Goal: Information Seeking & Learning: Learn about a topic

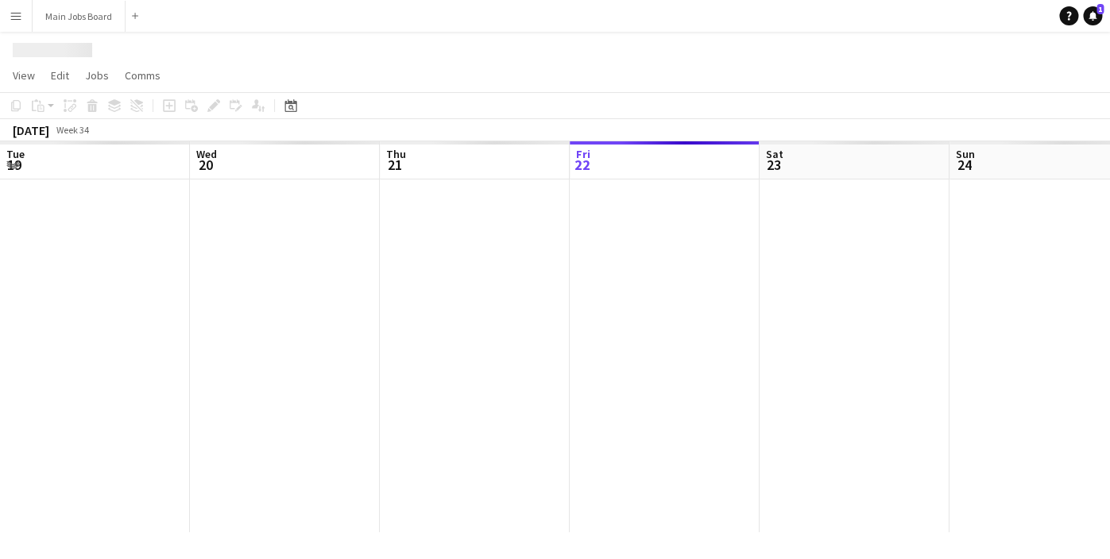
scroll to position [0, 380]
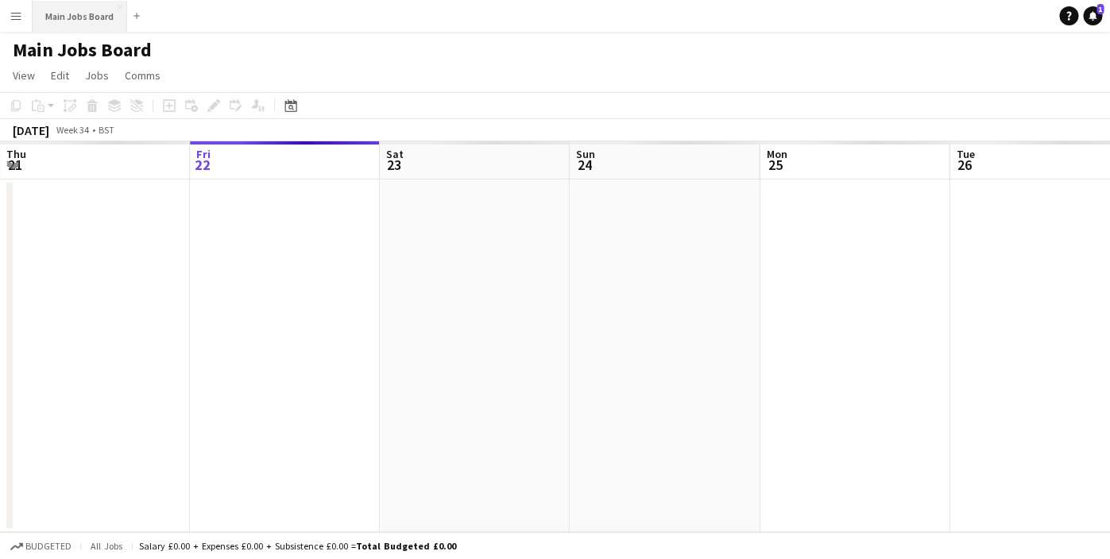
click at [68, 14] on button "Main Jobs Board Close" at bounding box center [80, 16] width 95 height 31
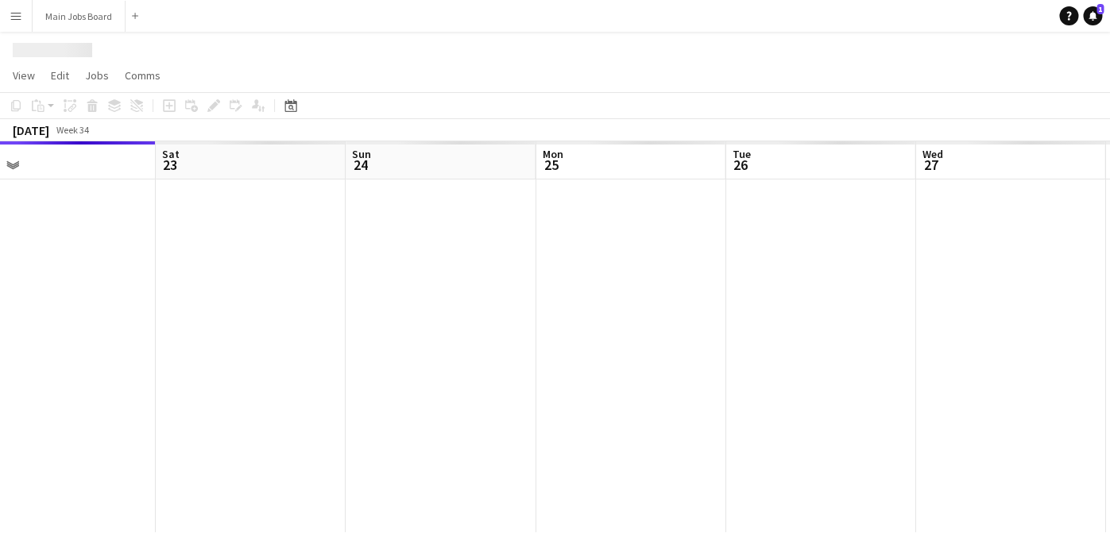
drag, startPoint x: 736, startPoint y: 377, endPoint x: 268, endPoint y: 356, distance: 468.3
click at [268, 356] on app-calendar-viewport "Tue 19 Wed 20 Thu 21 Fri 22 Sat 23 Sun 24 Mon 25 Tue 26 Wed 27 Thu 28 Fri 29" at bounding box center [555, 336] width 1110 height 391
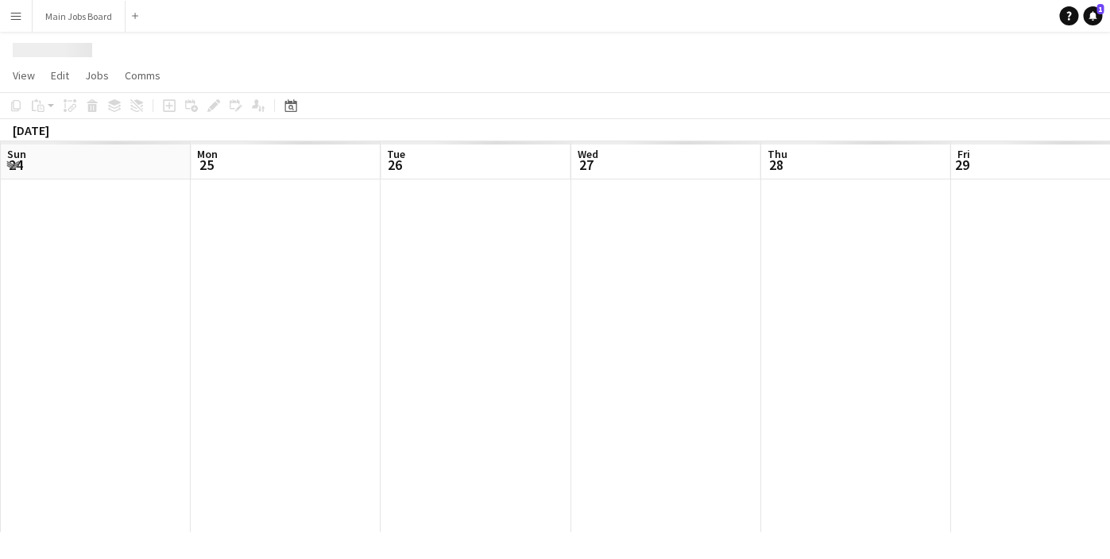
drag, startPoint x: 545, startPoint y: 406, endPoint x: 156, endPoint y: 368, distance: 390.3
click at [176, 369] on app-calendar-viewport "Thu 21 Fri 22 Sat 23 Sun 24 Mon 25 Tue 26 Wed 27 Thu 28 Fri 29 Sat 30 Sun 31" at bounding box center [555, 336] width 1110 height 391
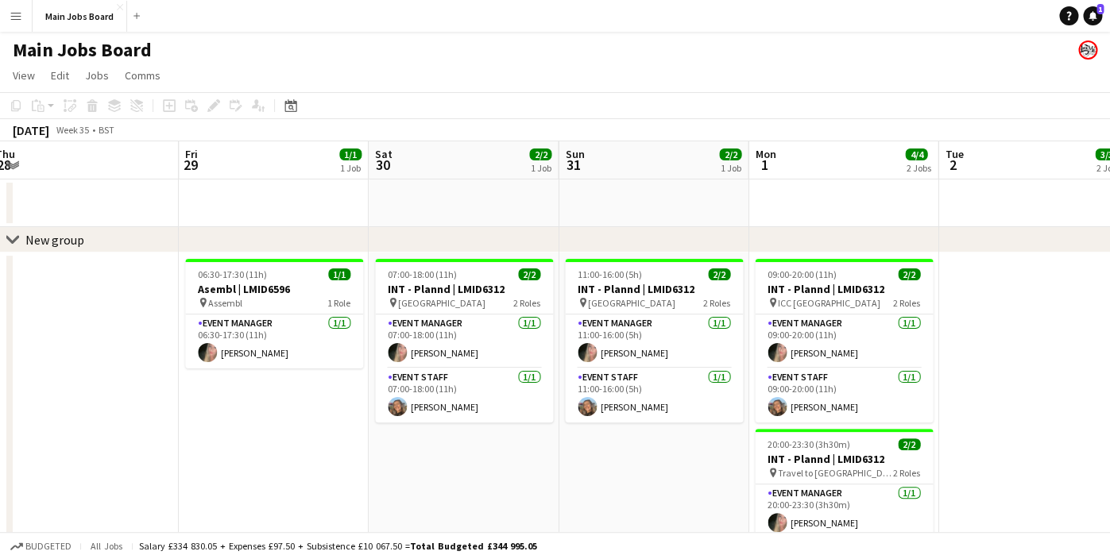
drag, startPoint x: 821, startPoint y: 374, endPoint x: 258, endPoint y: 367, distance: 562.4
click at [258, 367] on app-calendar-viewport "Mon 25 2/2 1 Job Tue 26 Wed 27 Thu 28 Fri 29 1/1 1 Job Sat 30 2/2 1 Job Sun 31 …" at bounding box center [555, 398] width 1110 height 514
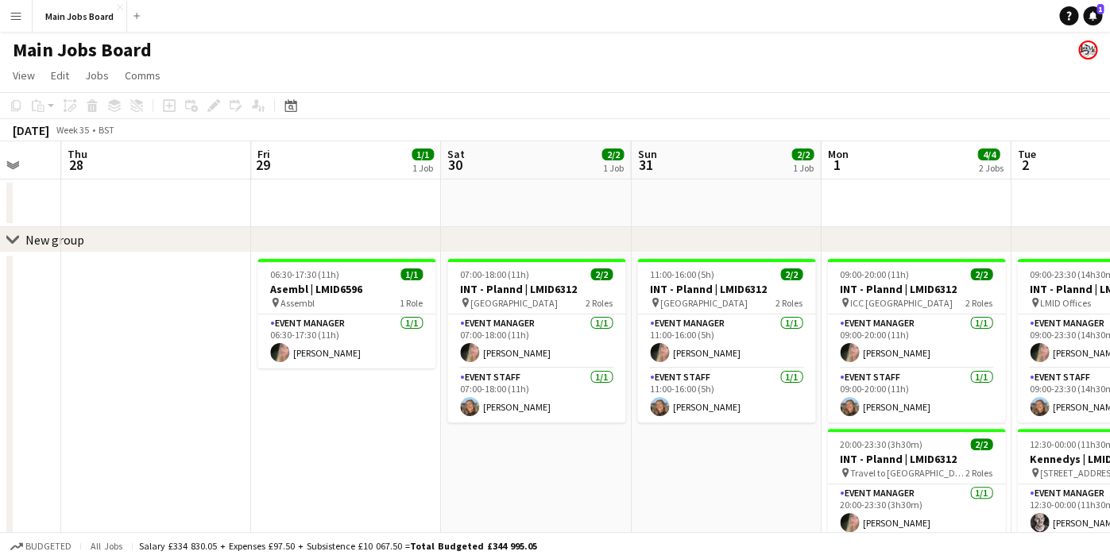
drag, startPoint x: 686, startPoint y: 396, endPoint x: 172, endPoint y: 395, distance: 513.9
click at [172, 395] on app-calendar-viewport "Mon 25 2/2 1 Job Tue 26 Wed 27 Thu 28 Fri 29 1/1 1 Job Sat 30 2/2 1 Job Sun 31 …" at bounding box center [555, 398] width 1110 height 514
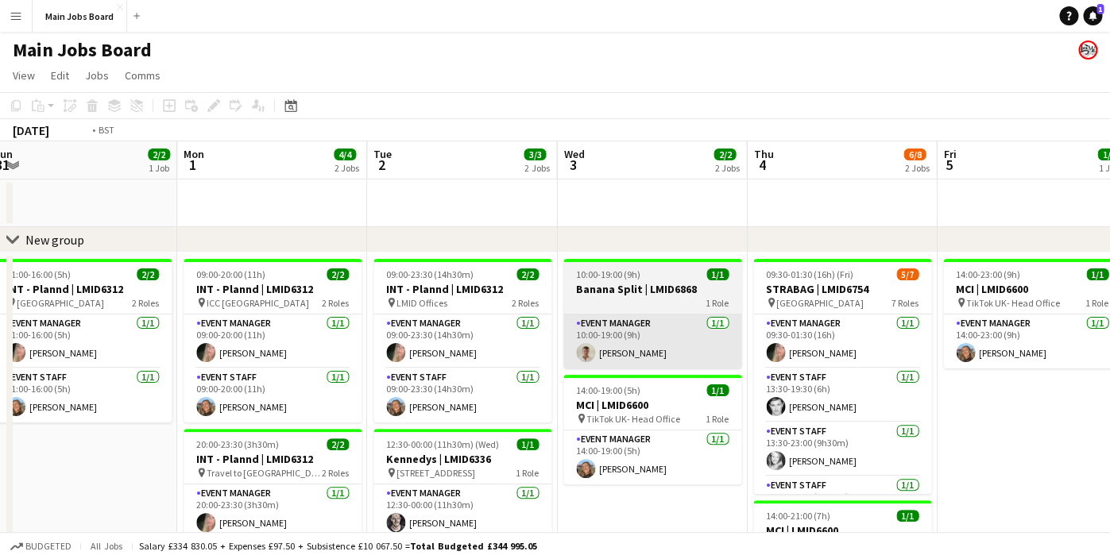
drag, startPoint x: 649, startPoint y: 370, endPoint x: 146, endPoint y: 352, distance: 503.1
click at [186, 357] on app-calendar-viewport "Thu 28 Fri 29 1/1 1 Job Sat 30 2/2 1 Job Sun 31 2/2 1 Job Mon 1 4/4 2 Jobs Tue …" at bounding box center [555, 398] width 1110 height 514
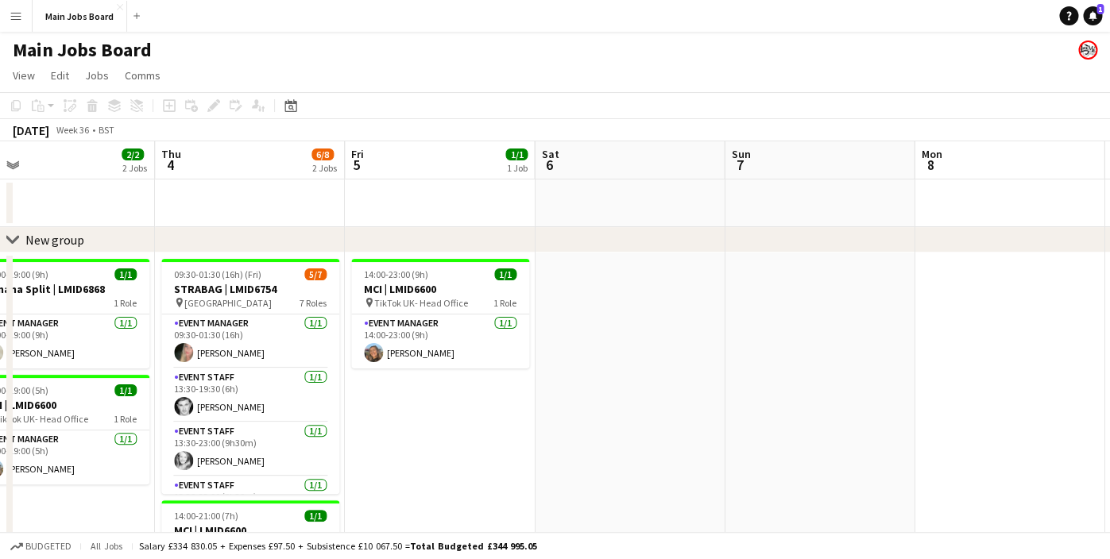
drag, startPoint x: 881, startPoint y: 329, endPoint x: 375, endPoint y: 330, distance: 506.0
click at [375, 330] on app-calendar-viewport "Sun 31 2/2 1 Job Mon 1 4/4 2 Jobs Tue 2 3/3 2 Jobs Wed 3 2/2 2 Jobs Thu 4 6/8 2…" at bounding box center [555, 398] width 1110 height 514
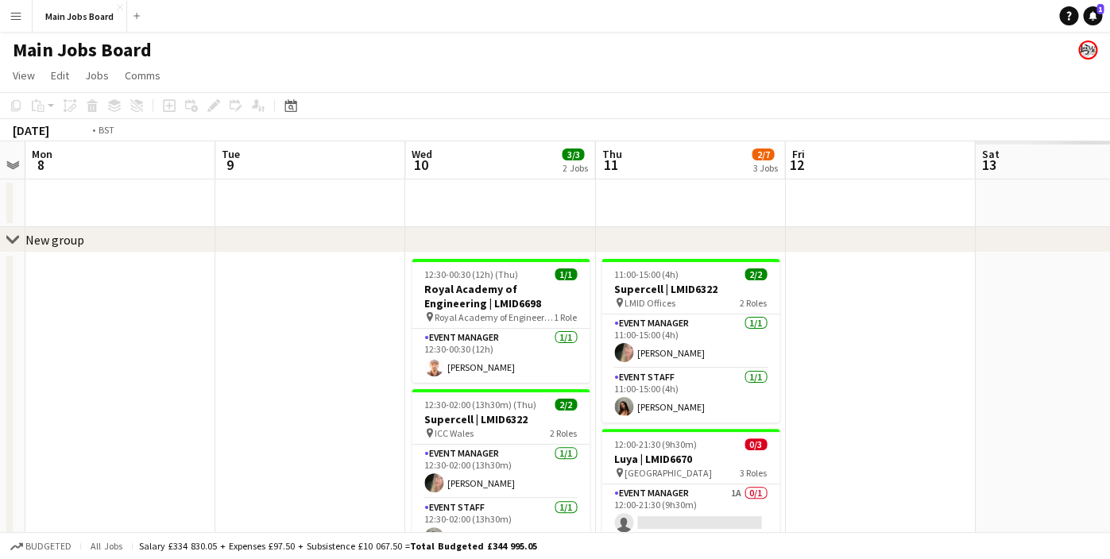
drag, startPoint x: 863, startPoint y: 307, endPoint x: 388, endPoint y: 307, distance: 475.0
click at [418, 307] on app-calendar-viewport "Fri 5 1/1 1 Job Sat 6 Sun 7 Mon 8 Tue 9 Wed 10 3/3 2 Jobs Thu 11 2/7 3 Jobs Fri…" at bounding box center [555, 496] width 1110 height 711
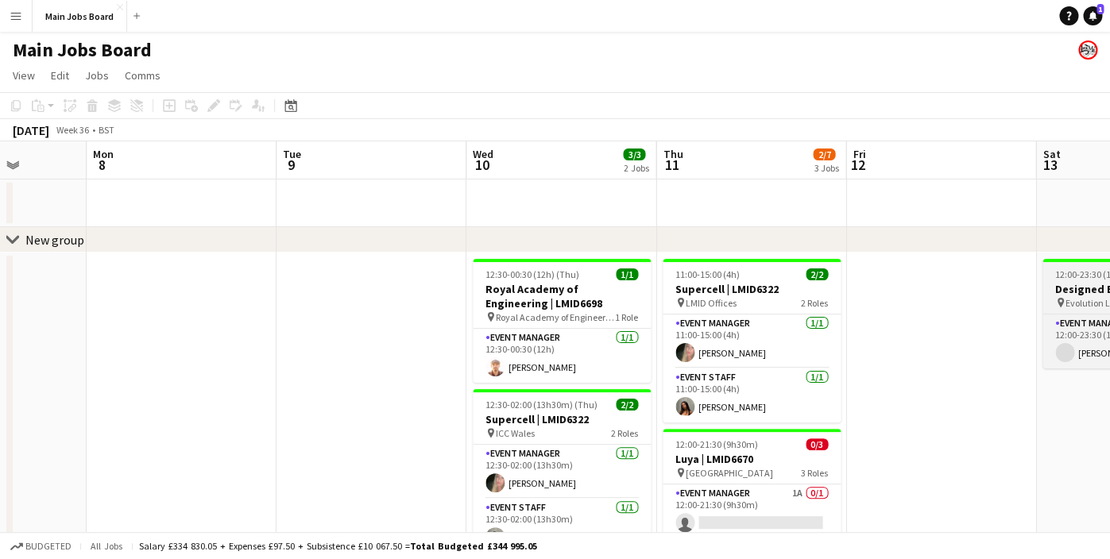
drag, startPoint x: 859, startPoint y: 278, endPoint x: 482, endPoint y: 276, distance: 376.5
click at [303, 277] on app-calendar-viewport "Fri 5 1/1 1 Job Sat 6 Sun 7 Mon 8 Tue 9 Wed 10 3/3 2 Jobs Thu 11 2/7 3 Jobs Fri…" at bounding box center [555, 496] width 1110 height 711
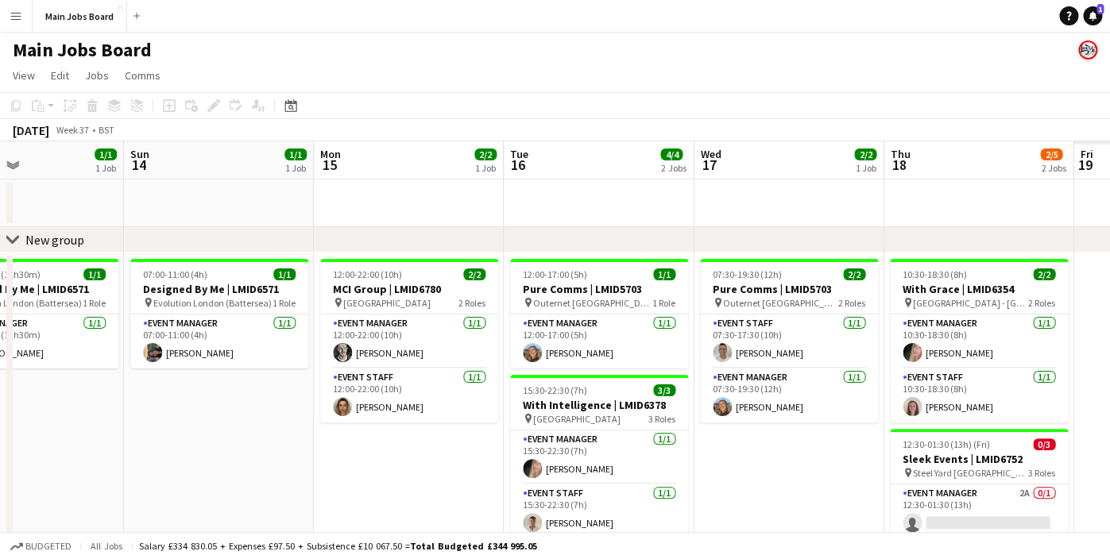
drag, startPoint x: 725, startPoint y: 300, endPoint x: 231, endPoint y: 292, distance: 494.1
click at [245, 300] on app-calendar-viewport "Thu 11 2/7 3 Jobs Fri 12 Sat 13 1/1 1 Job Sun 14 1/1 1 Job Mon 15 2/2 1 Job Tue…" at bounding box center [555, 496] width 1110 height 711
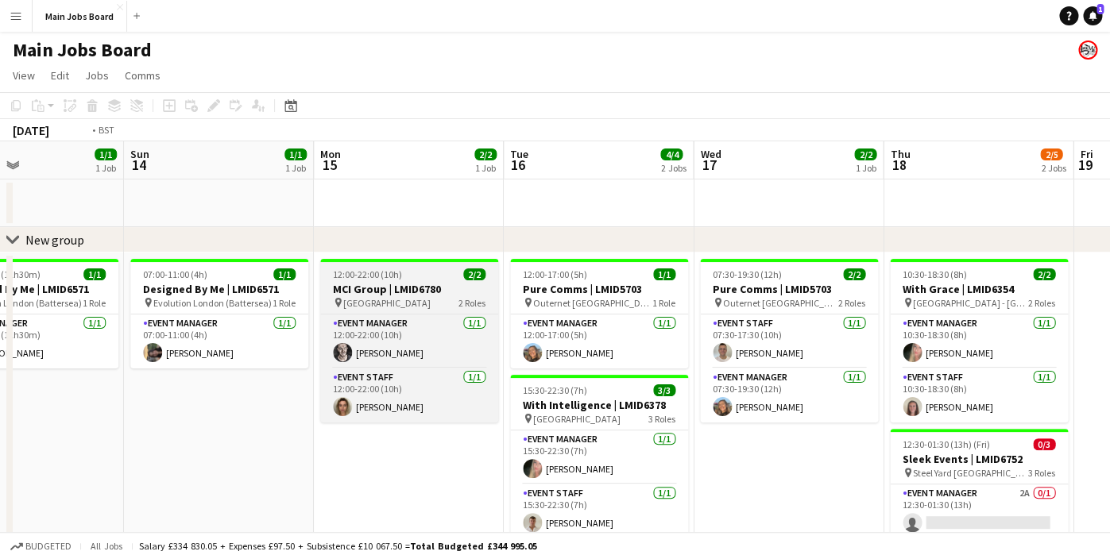
drag, startPoint x: 379, startPoint y: 313, endPoint x: -39, endPoint y: 323, distance: 417.9
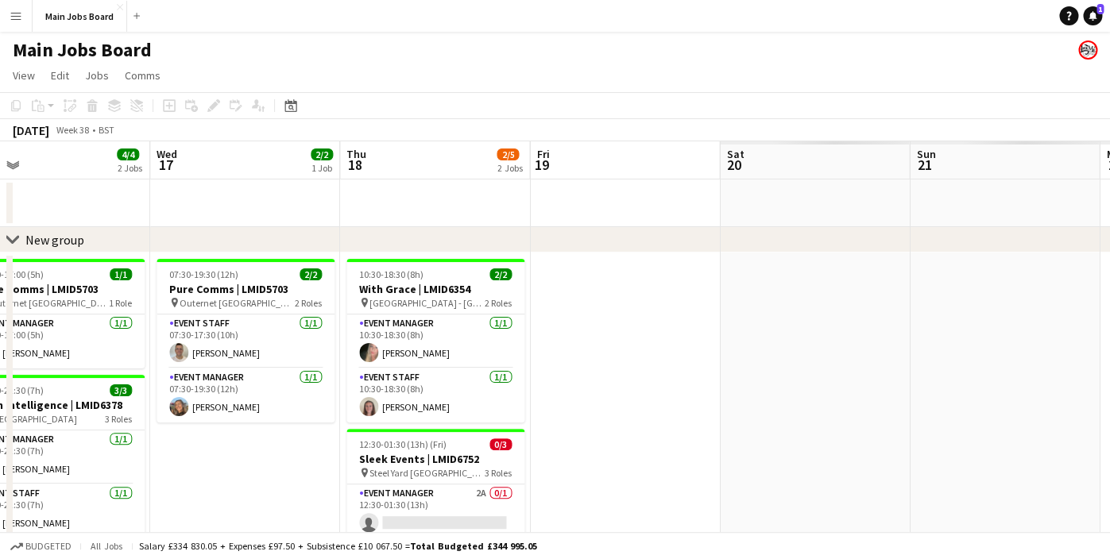
drag, startPoint x: 519, startPoint y: 303, endPoint x: 200, endPoint y: 312, distance: 319.4
click at [200, 312] on app-calendar-viewport "Sat 13 1/1 1 Job Sun 14 1/1 1 Job Mon 15 2/2 1 Job Tue 16 4/4 2 Jobs Wed 17 2/2…" at bounding box center [555, 496] width 1110 height 711
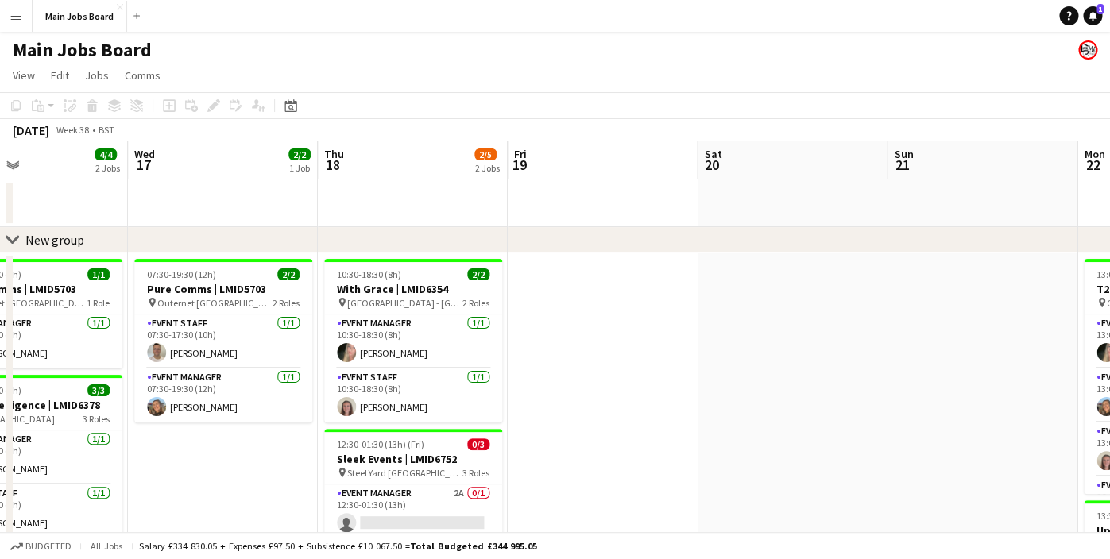
drag, startPoint x: 552, startPoint y: 283, endPoint x: 189, endPoint y: 287, distance: 363.0
click at [190, 286] on app-calendar-viewport "Sun 14 1/1 1 Job Mon 15 2/2 1 Job Tue 16 4/4 2 Jobs Wed 17 2/2 1 Job Thu 18 2/5…" at bounding box center [555, 496] width 1110 height 711
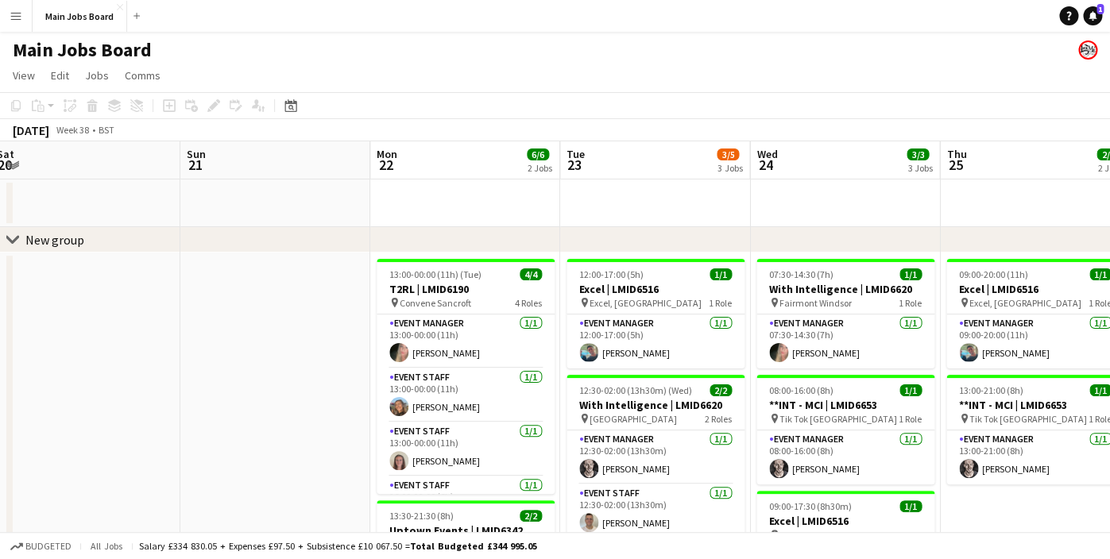
drag, startPoint x: 736, startPoint y: 271, endPoint x: 458, endPoint y: 283, distance: 279.1
click at [469, 283] on app-calendar-viewport "Thu 18 2/5 2 Jobs Fri 19 Sat 20 Sun 21 Mon 22 6/6 2 Jobs Tue 23 3/5 3 Jobs Wed …" at bounding box center [555, 496] width 1110 height 711
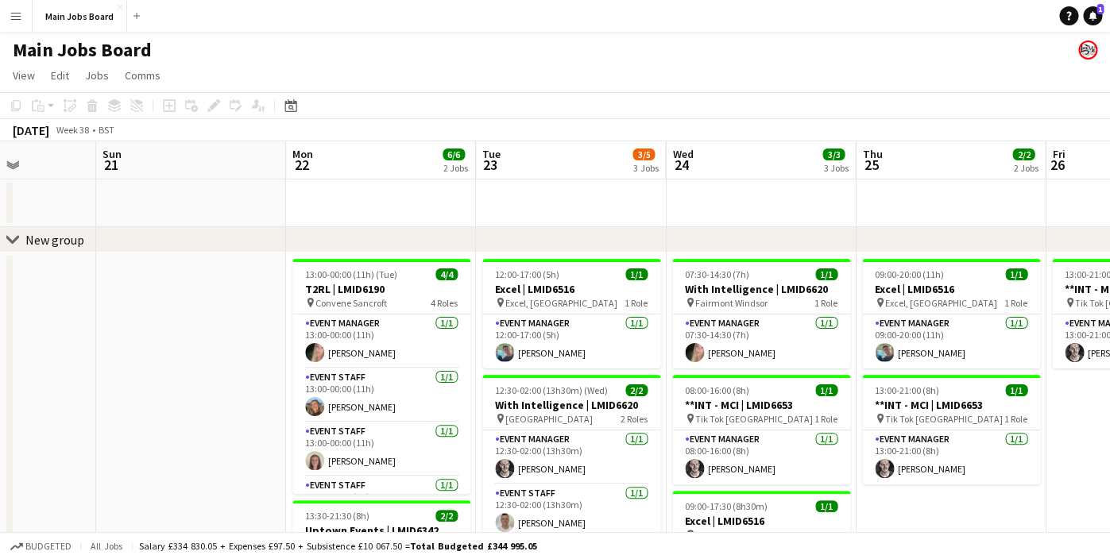
drag, startPoint x: 728, startPoint y: 278, endPoint x: 639, endPoint y: 276, distance: 89.0
click at [651, 277] on app-calendar-viewport "Thu 18 2/5 2 Jobs Fri 19 Sat 20 Sun 21 Mon 22 6/6 2 Jobs Tue 23 3/5 3 Jobs Wed …" at bounding box center [555, 496] width 1110 height 711
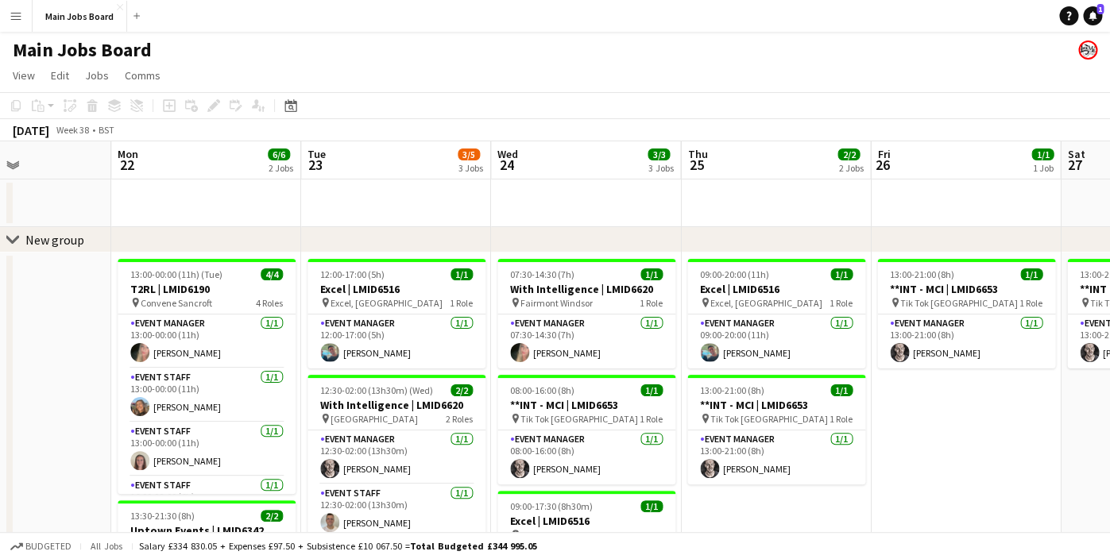
drag, startPoint x: 965, startPoint y: 301, endPoint x: 711, endPoint y: 311, distance: 254.4
click at [712, 315] on app-calendar-viewport "Fri 19 Sat 20 Sun 21 Mon 22 6/6 2 Jobs Tue 23 3/5 3 Jobs Wed 24 3/3 3 Jobs Thu …" at bounding box center [555, 496] width 1110 height 711
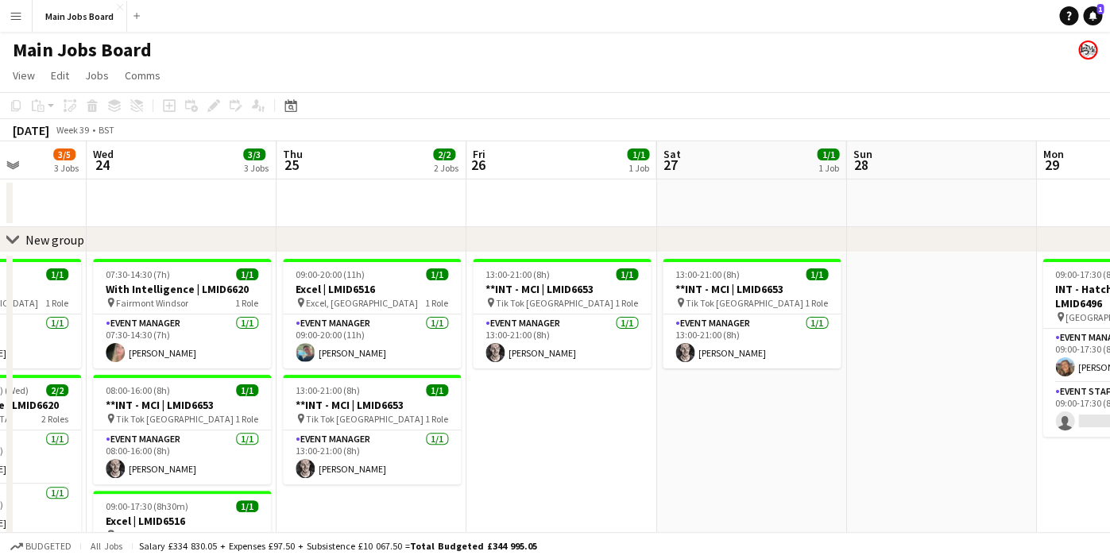
drag, startPoint x: 911, startPoint y: 299, endPoint x: 554, endPoint y: 296, distance: 356.6
click at [554, 296] on app-calendar-viewport "Sun 21 Mon 22 6/6 2 Jobs Tue 23 3/5 3 Jobs Wed 24 3/3 3 Jobs Thu 25 2/2 2 Jobs …" at bounding box center [555, 496] width 1110 height 711
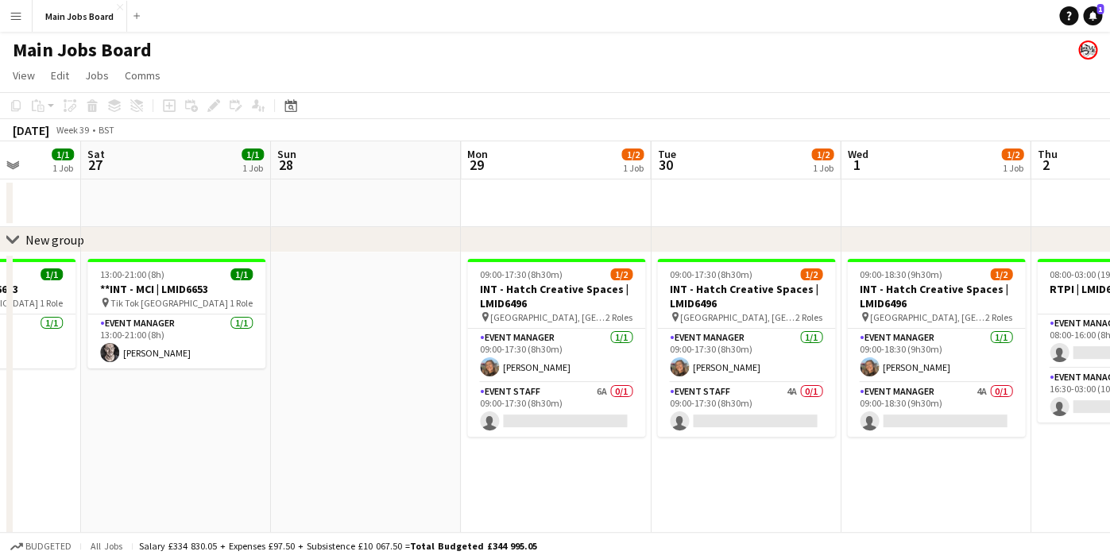
drag, startPoint x: 790, startPoint y: 320, endPoint x: 393, endPoint y: 320, distance: 397.1
click at [397, 320] on app-calendar-viewport "Wed 24 3/3 3 Jobs Thu 25 2/2 2 Jobs Fri 26 1/1 1 Job Sat 27 1/1 1 Job Sun 28 Mo…" at bounding box center [555, 496] width 1110 height 711
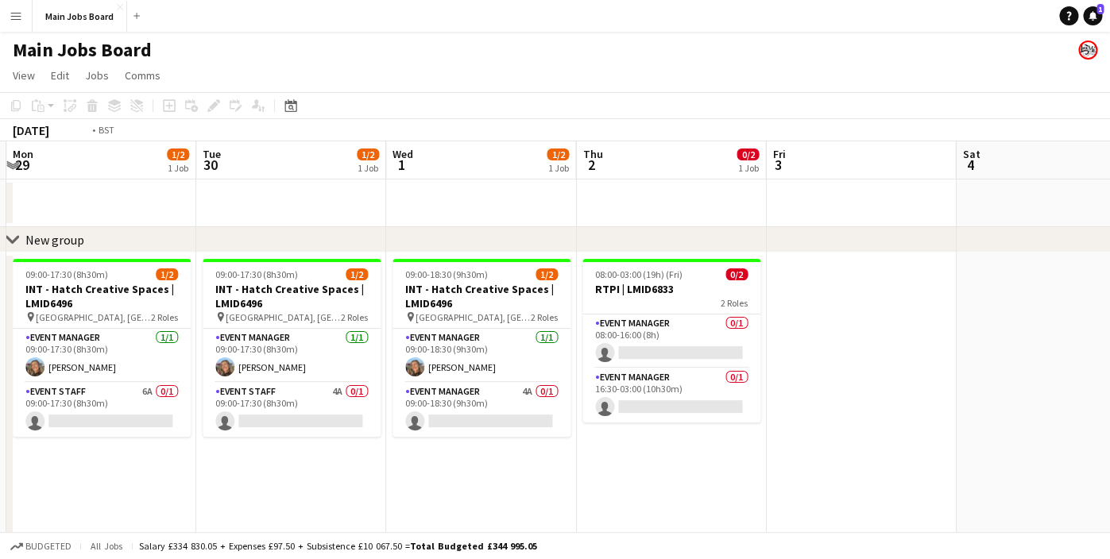
drag, startPoint x: 627, startPoint y: 328, endPoint x: 327, endPoint y: 328, distance: 300.2
click at [327, 327] on app-calendar-viewport "Fri 26 1/1 1 Job Sat 27 1/1 1 Job Sun 28 Mon 29 1/2 1 Job Tue 30 1/2 1 Job Wed …" at bounding box center [555, 496] width 1110 height 711
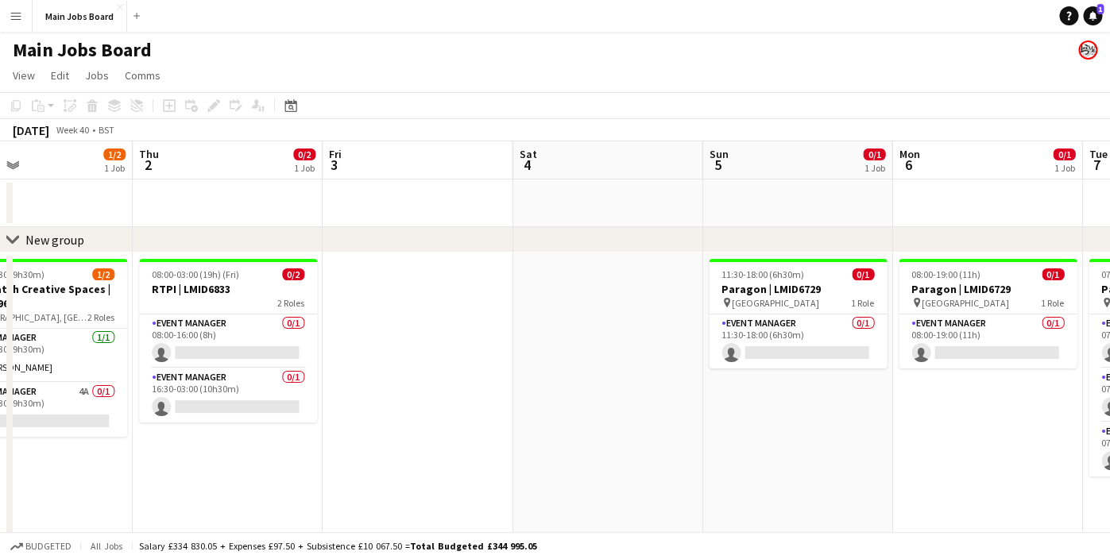
scroll to position [0, 485]
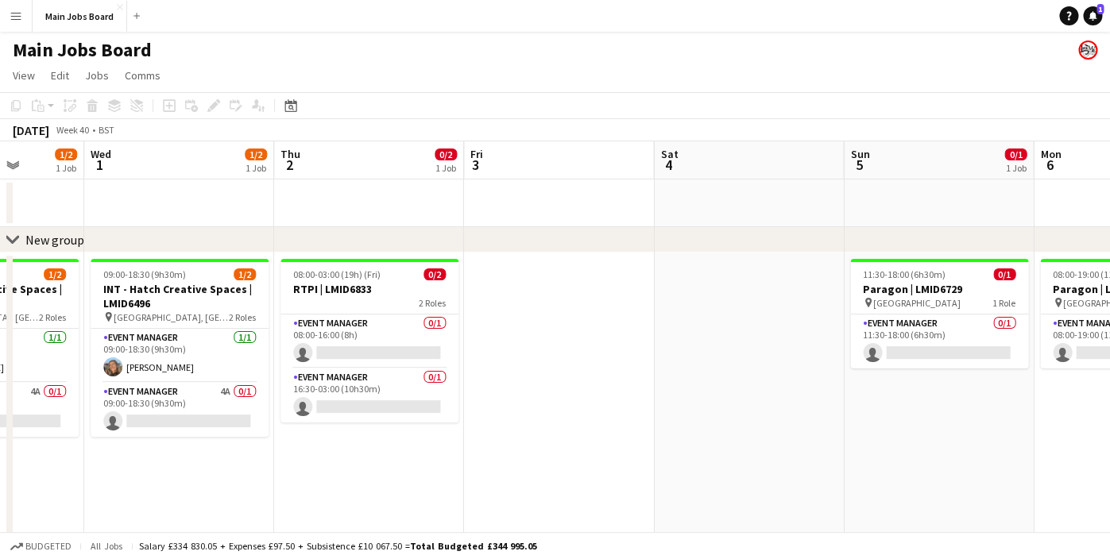
drag, startPoint x: 860, startPoint y: 325, endPoint x: 589, endPoint y: 279, distance: 274.7
click at [589, 281] on app-calendar-viewport "Sun 28 Mon 29 1/2 1 Job Tue 30 1/2 1 Job Wed 1 1/2 1 Job Thu 2 0/2 1 Job Fri 3 …" at bounding box center [555, 496] width 1110 height 711
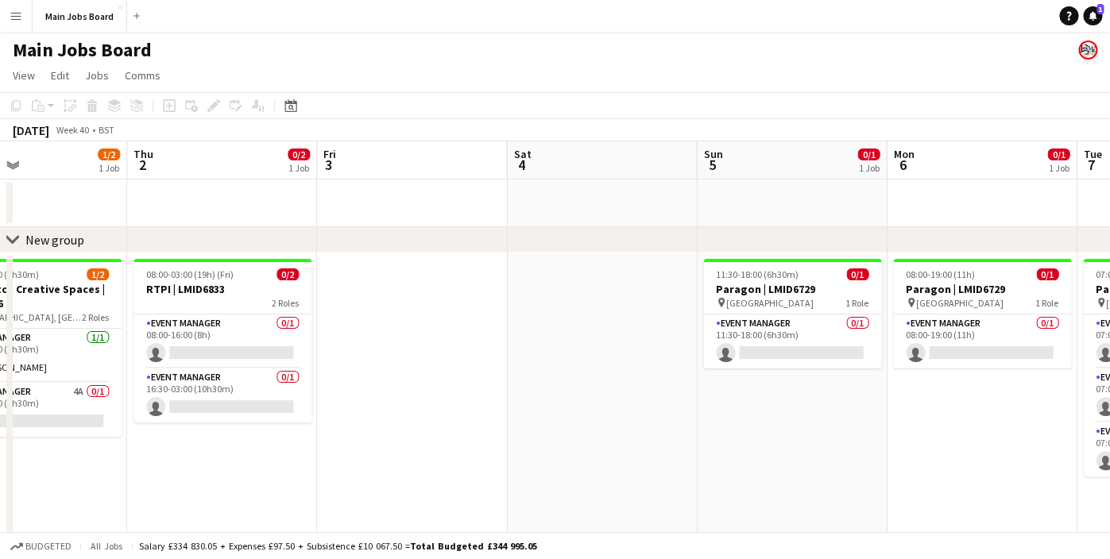
scroll to position [0, 633]
drag, startPoint x: 814, startPoint y: 424, endPoint x: 666, endPoint y: 422, distance: 147.8
click at [666, 422] on app-calendar-viewport "Sun 28 Mon 29 1/2 1 Job Tue 30 1/2 1 Job Wed 1 1/2 1 Job Thu 2 0/2 1 Job Fri 3 …" at bounding box center [555, 496] width 1110 height 711
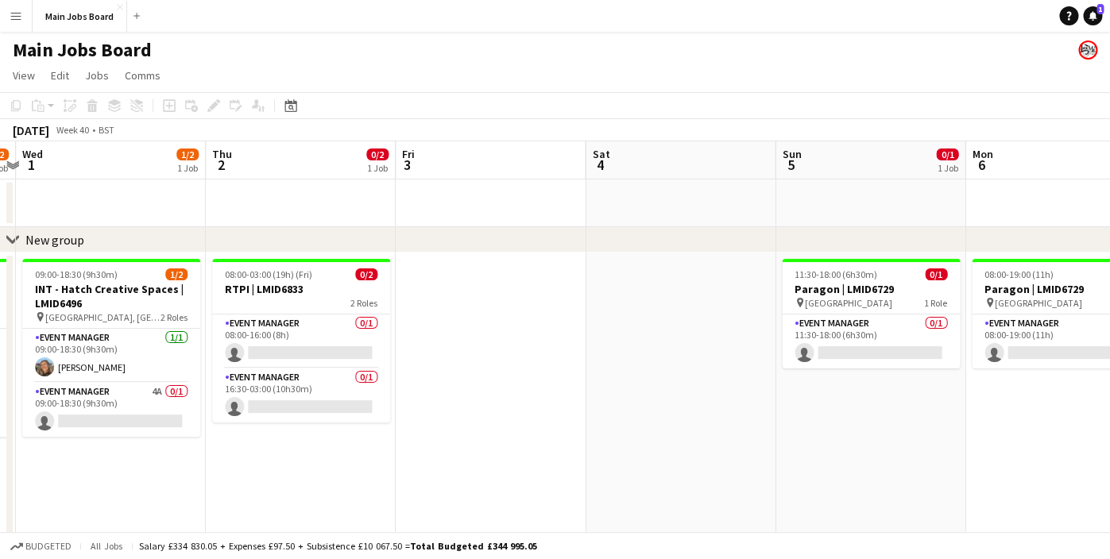
scroll to position [0, 443]
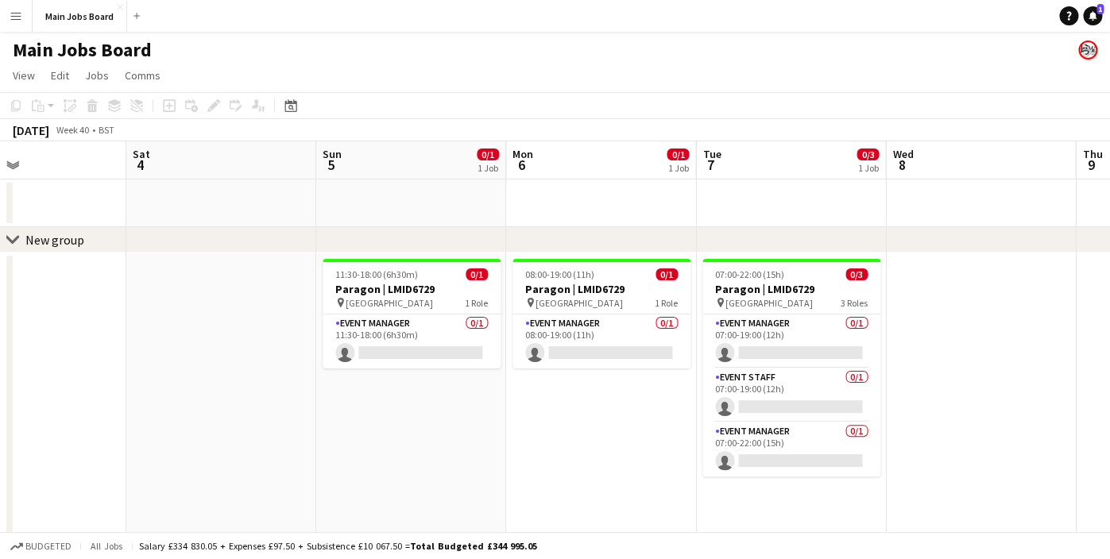
drag, startPoint x: 666, startPoint y: 422, endPoint x: 287, endPoint y: 419, distance: 379.7
click at [287, 420] on app-calendar-viewport "Wed 1 1/2 1 Job Thu 2 0/2 1 Job Fri 3 Sat 4 Sun 5 0/1 1 Job Mon 6 0/1 1 Job Tue…" at bounding box center [555, 496] width 1110 height 711
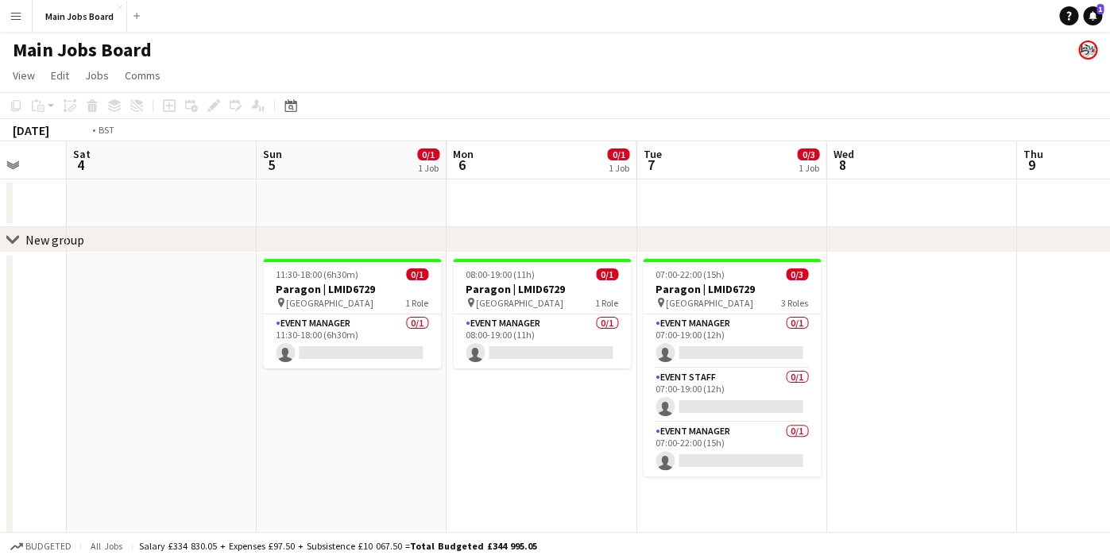
drag, startPoint x: 956, startPoint y: 376, endPoint x: 277, endPoint y: 375, distance: 678.3
click at [269, 375] on app-calendar-viewport "Wed 1 1/2 1 Job Thu 2 0/2 1 Job Fri 3 Sat 4 Sun 5 0/1 1 Job Mon 6 0/1 1 Job Tue…" at bounding box center [555, 496] width 1110 height 711
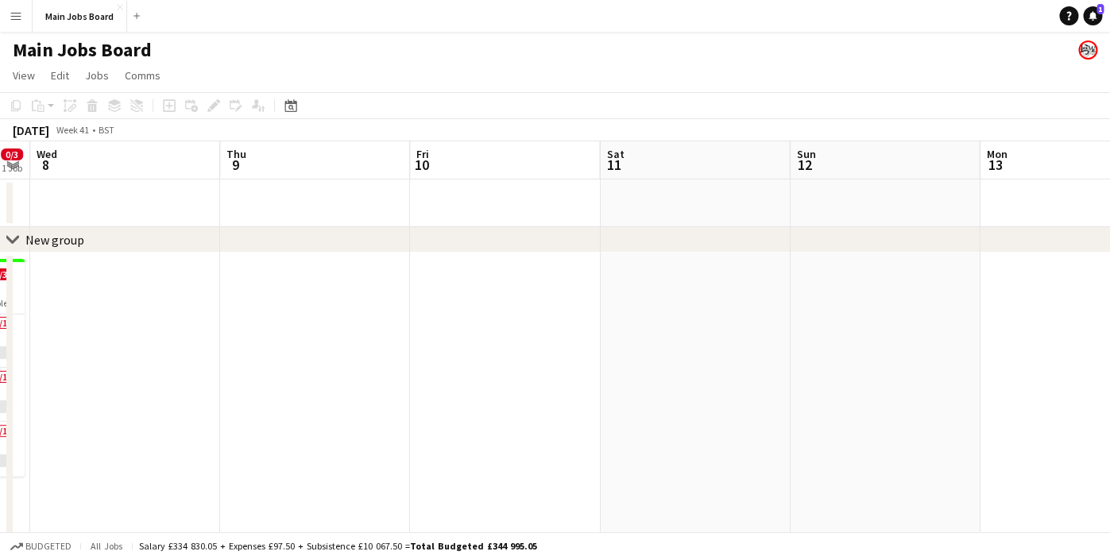
drag, startPoint x: 663, startPoint y: 328, endPoint x: 347, endPoint y: 328, distance: 316.1
click at [356, 328] on app-calendar-viewport "Sun 5 0/1 1 Job Mon 6 0/1 1 Job Tue 7 0/3 1 Job Wed 8 Thu 9 Fri 10 Sat 11 Sun 1…" at bounding box center [555, 496] width 1110 height 711
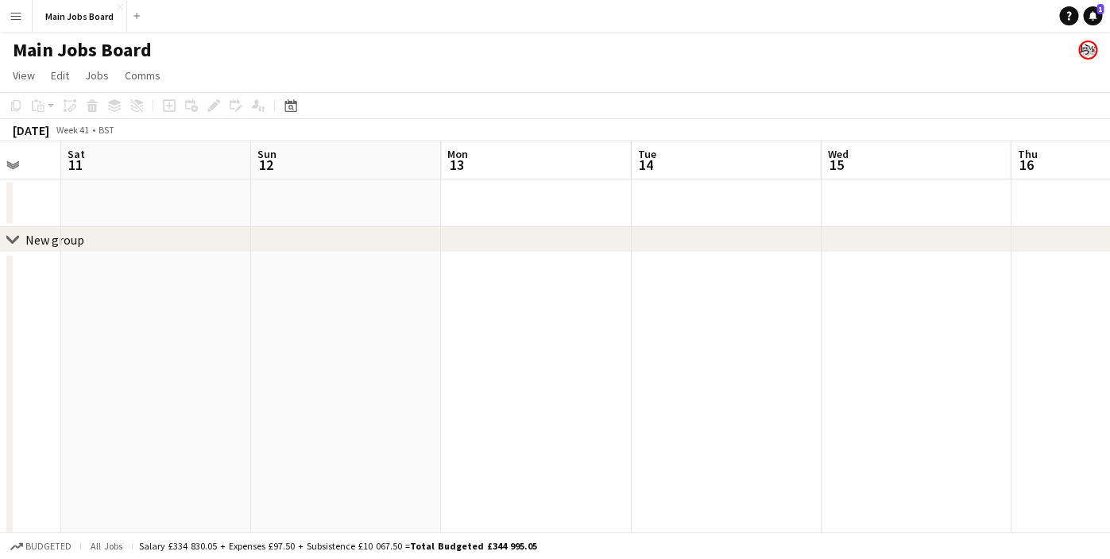
drag, startPoint x: 824, startPoint y: 442, endPoint x: 370, endPoint y: 438, distance: 453.6
click at [361, 440] on app-calendar-viewport "Wed 8 Thu 9 Fri 10 Sat 11 Sun 12 Mon 13 Tue 14 Wed 15 Thu 16 Fri 17 Sat 18" at bounding box center [555, 496] width 1110 height 711
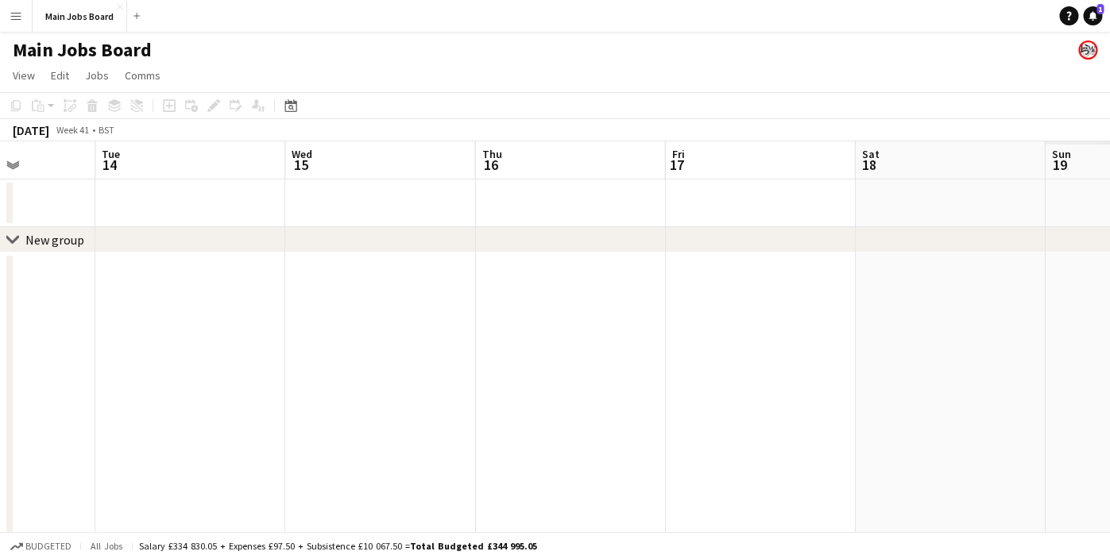
drag, startPoint x: 720, startPoint y: 431, endPoint x: 369, endPoint y: 430, distance: 351.1
click at [371, 431] on app-calendar-viewport "Fri 10 Sat 11 Sun 12 Mon 13 Tue 14 Wed 15 Thu 16 Fri 17 Sat 18 Sun 19 Mon 20" at bounding box center [555, 496] width 1110 height 711
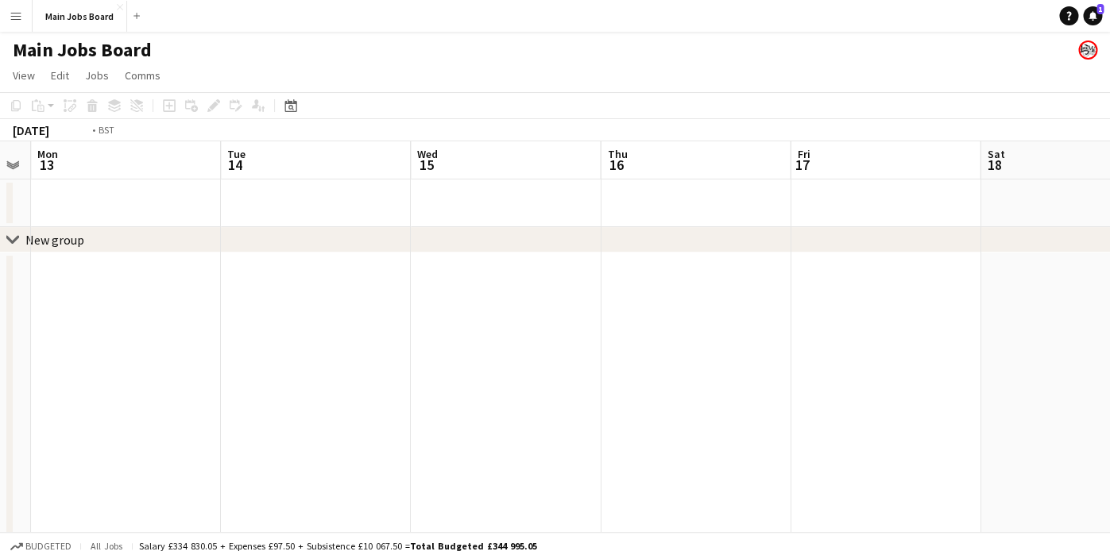
drag, startPoint x: 378, startPoint y: 408, endPoint x: 251, endPoint y: 408, distance: 127.1
click at [251, 408] on app-calendar-viewport "Fri 10 Sat 11 Sun 12 Mon 13 Tue 14 Wed 15 Thu 16 Fri 17 Sat 18 Sun 19 Mon 20" at bounding box center [555, 496] width 1110 height 711
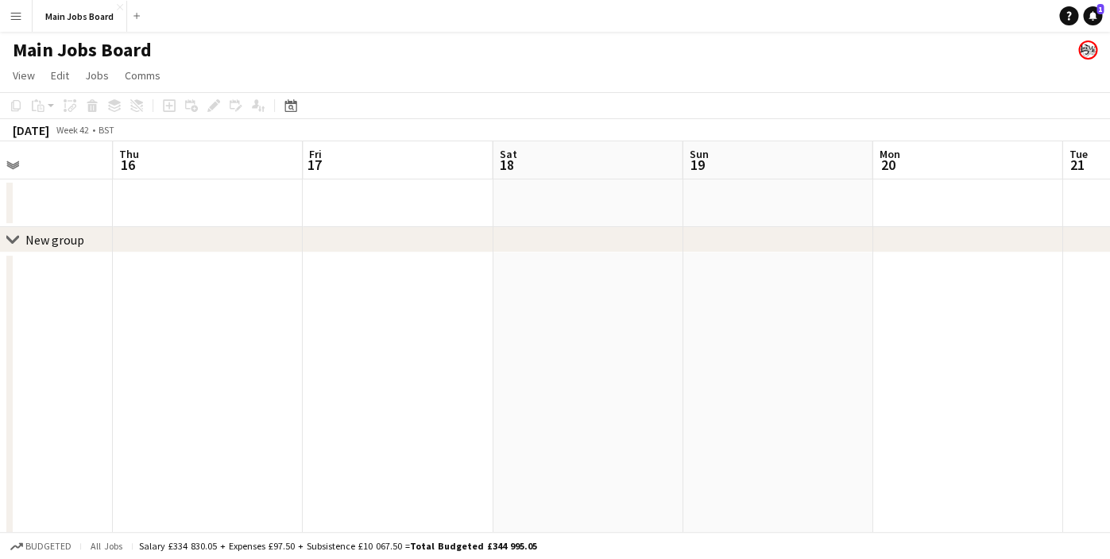
drag, startPoint x: 624, startPoint y: 416, endPoint x: 380, endPoint y: 416, distance: 243.8
click at [384, 416] on app-calendar-viewport "Sun 12 Mon 13 Tue 14 Wed 15 Thu 16 Fri 17 Sat 18 Sun 19 Mon 20 Tue 21 Wed 22" at bounding box center [555, 496] width 1110 height 711
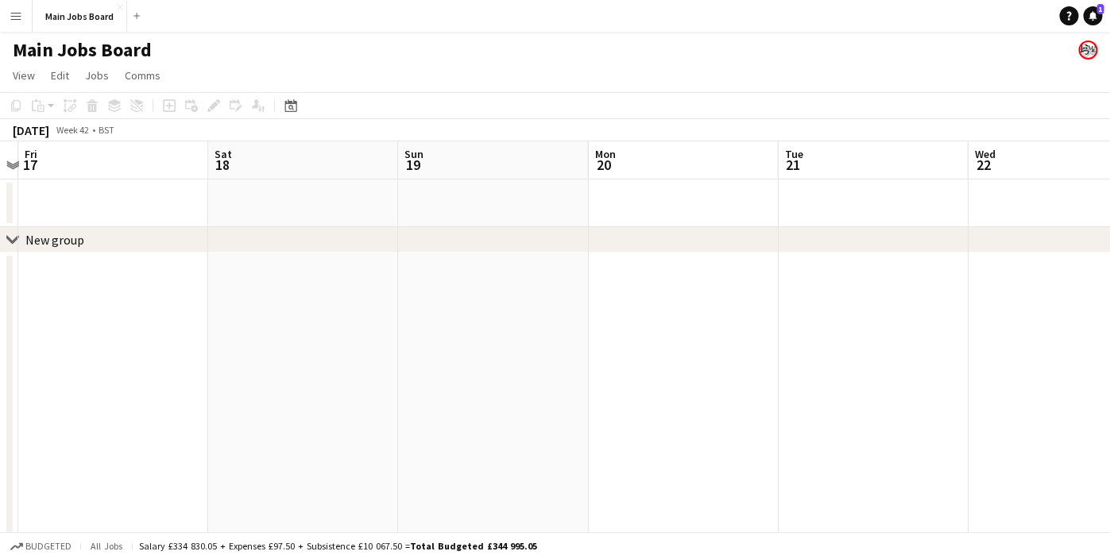
scroll to position [0, 566]
drag, startPoint x: 548, startPoint y: 382, endPoint x: 154, endPoint y: 381, distance: 394.0
click at [154, 381] on app-calendar-viewport "Tue 14 Wed 15 Thu 16 Fri 17 Sat 18 Sun 19 Mon 20 Tue 21 Wed 22 Thu 23 Fri 24" at bounding box center [555, 496] width 1110 height 711
drag, startPoint x: 709, startPoint y: 345, endPoint x: 637, endPoint y: 383, distance: 81.7
click at [709, 345] on app-date-cell at bounding box center [668, 553] width 190 height 600
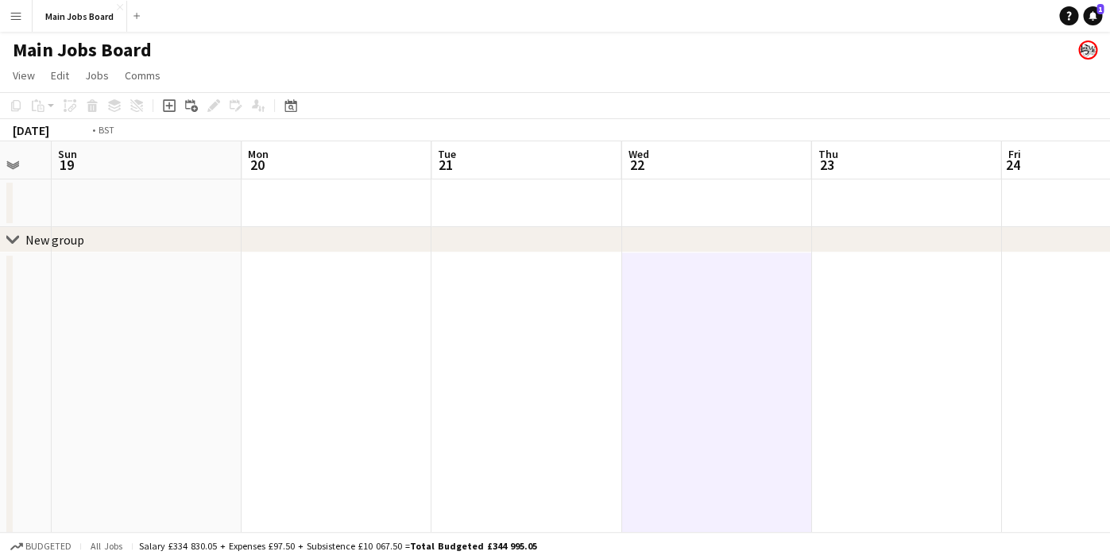
drag, startPoint x: 578, startPoint y: 311, endPoint x: 32, endPoint y: 297, distance: 546.7
click at [32, 297] on app-calendar-viewport "Thu 16 Fri 17 Sat 18 Sun 19 Mon 20 Tue 21 Wed 22 Thu 23 Fri 24 Sat 25 Sun 26" at bounding box center [555, 496] width 1110 height 711
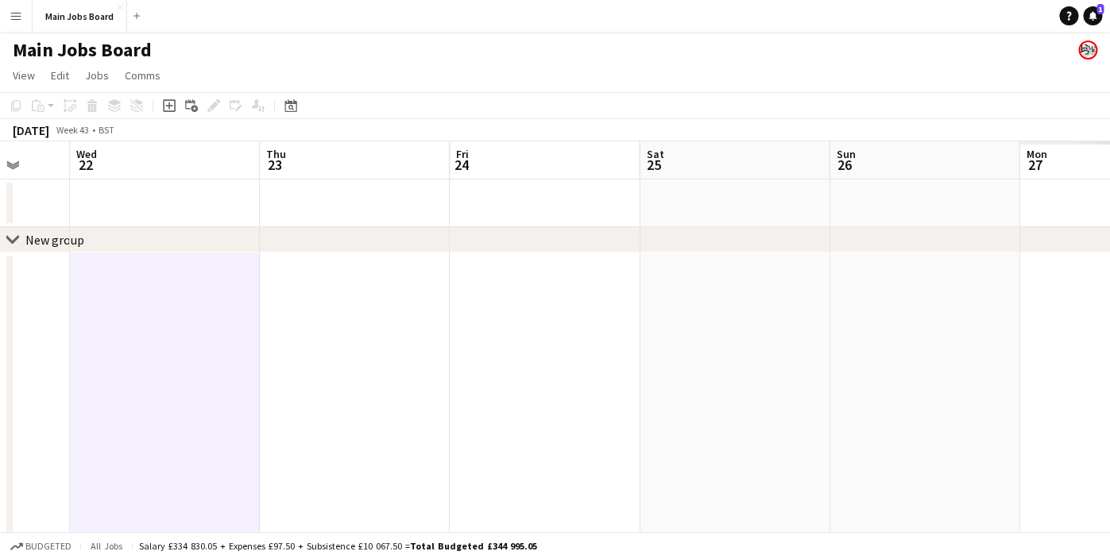
drag, startPoint x: 608, startPoint y: 427, endPoint x: 218, endPoint y: 423, distance: 389.2
click at [218, 423] on app-calendar-viewport "Sun 19 Mon 20 Tue 21 Wed 22 Thu 23 Fri 24 Sat 25 Sun 26 Mon 27 Tue 28 Wed 29" at bounding box center [555, 496] width 1110 height 711
